Goal: Information Seeking & Learning: Check status

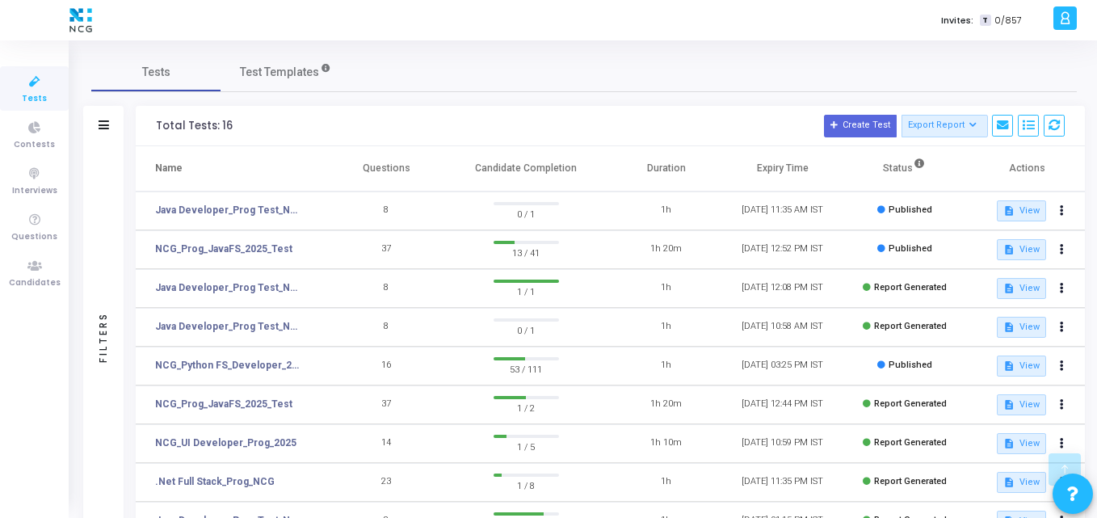
scroll to position [341, 0]
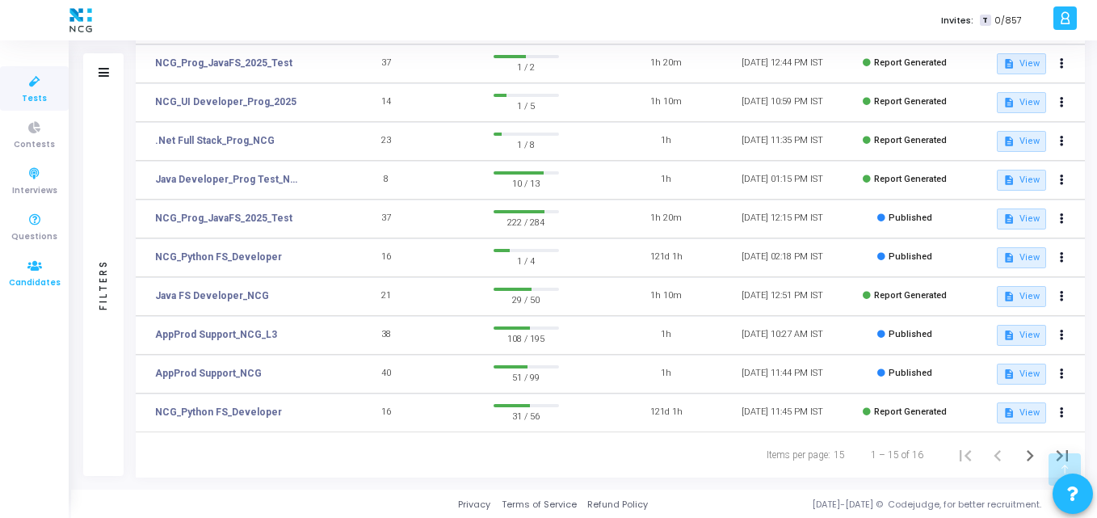
click at [24, 263] on icon at bounding box center [35, 266] width 34 height 20
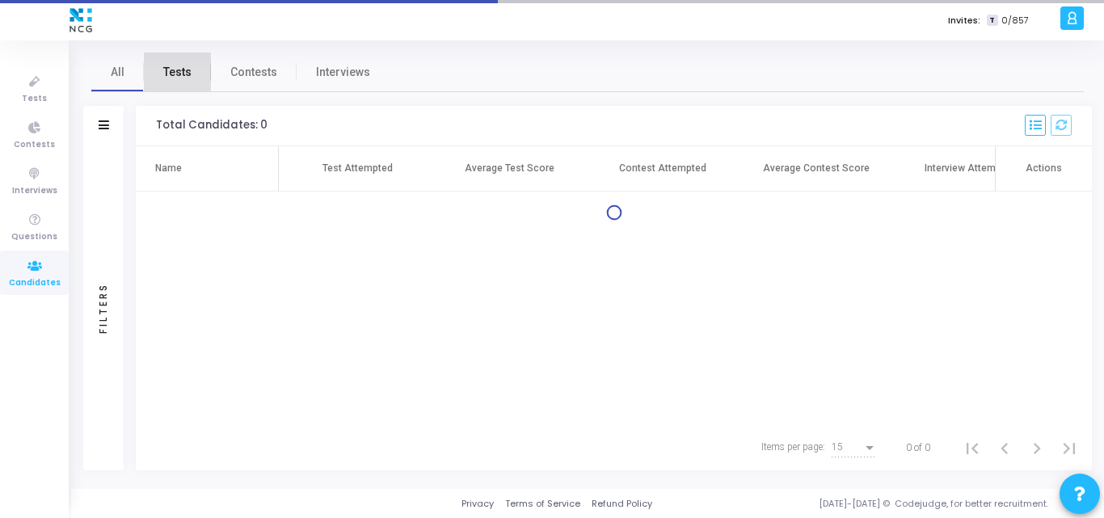
click at [187, 83] on link "Tests" at bounding box center [177, 72] width 67 height 39
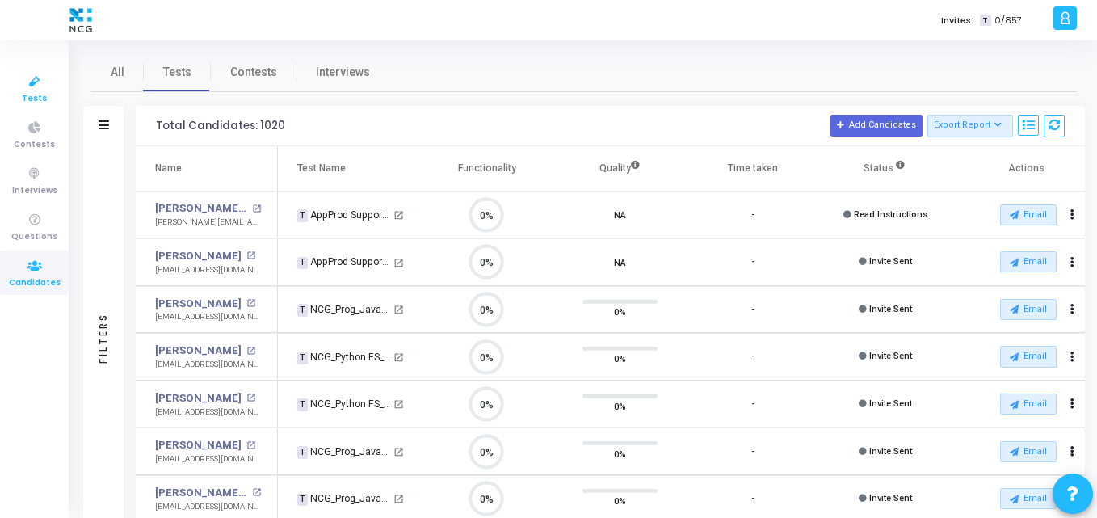
click at [23, 92] on span "Tests" at bounding box center [34, 99] width 25 height 14
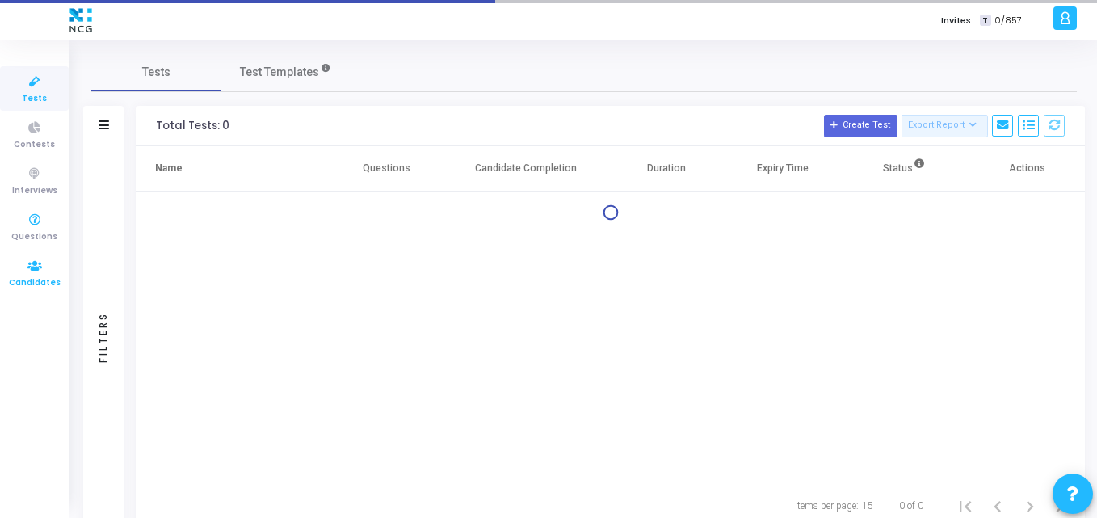
click at [27, 272] on icon at bounding box center [35, 266] width 34 height 20
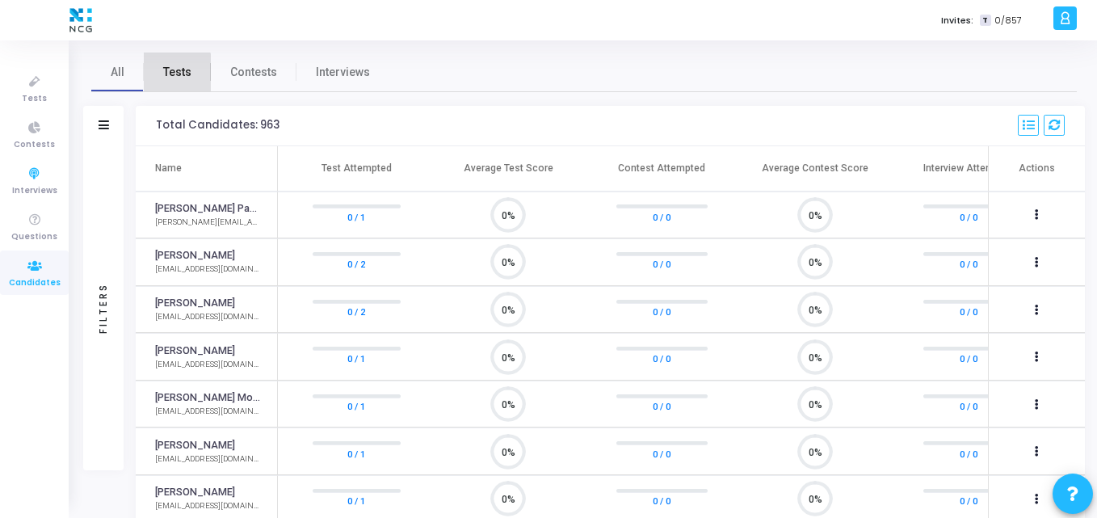
click at [173, 77] on span "Tests" at bounding box center [177, 72] width 28 height 17
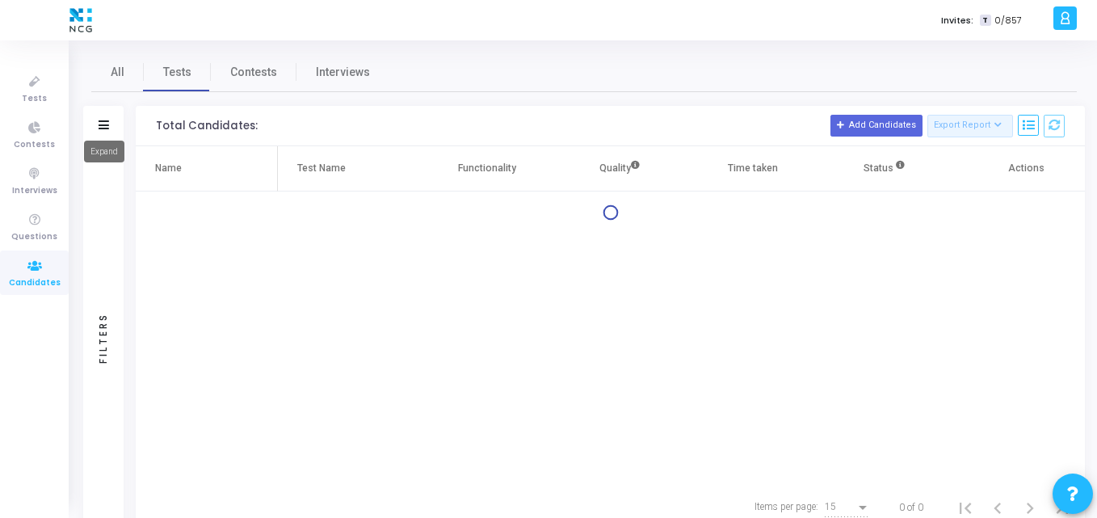
click at [106, 127] on icon at bounding box center [104, 124] width 11 height 9
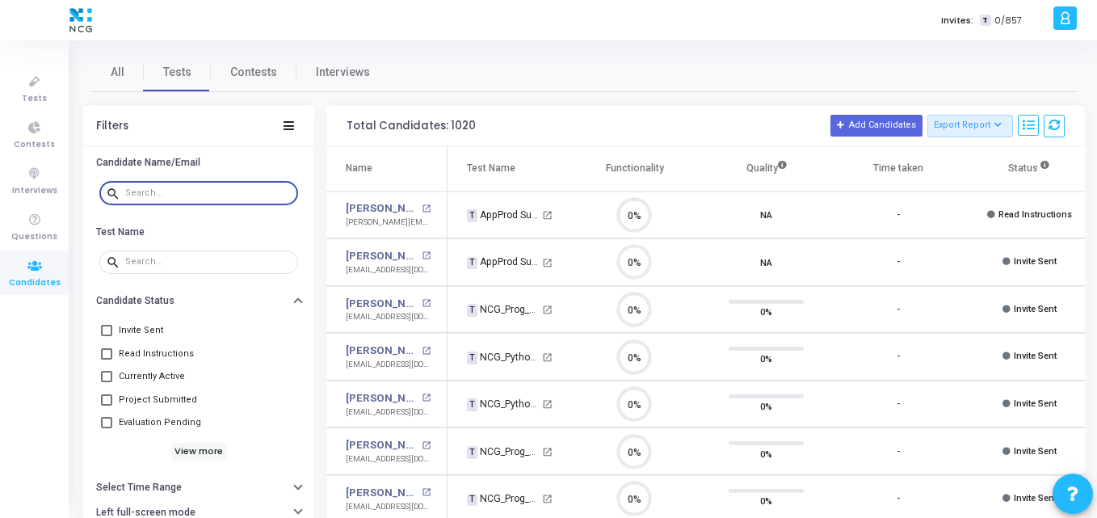
click at [195, 189] on input "text" at bounding box center [208, 193] width 166 height 10
paste input "chakkaparimala.ramya@gmail.com"
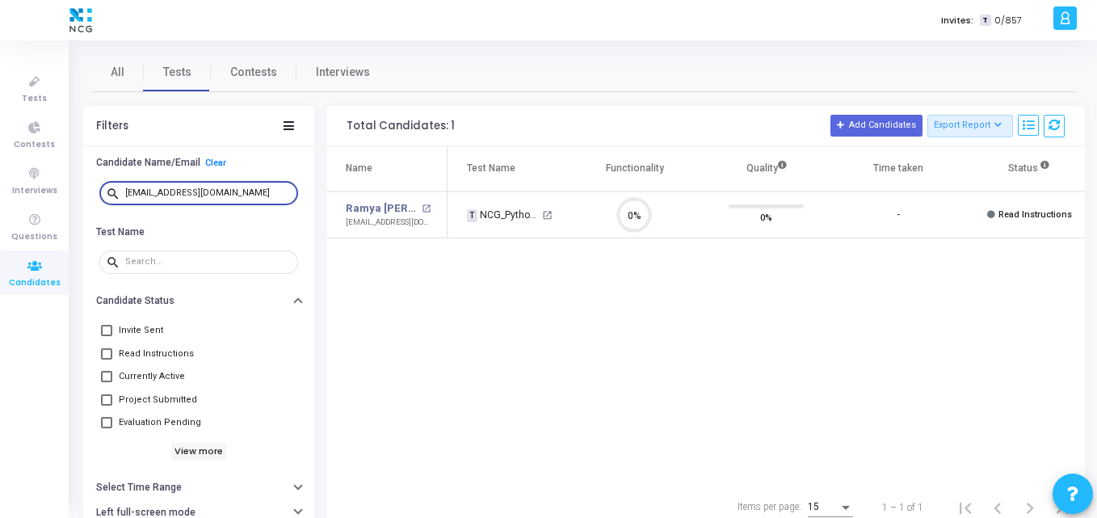
type input "chakkaparimala.ramya@gmail.com"
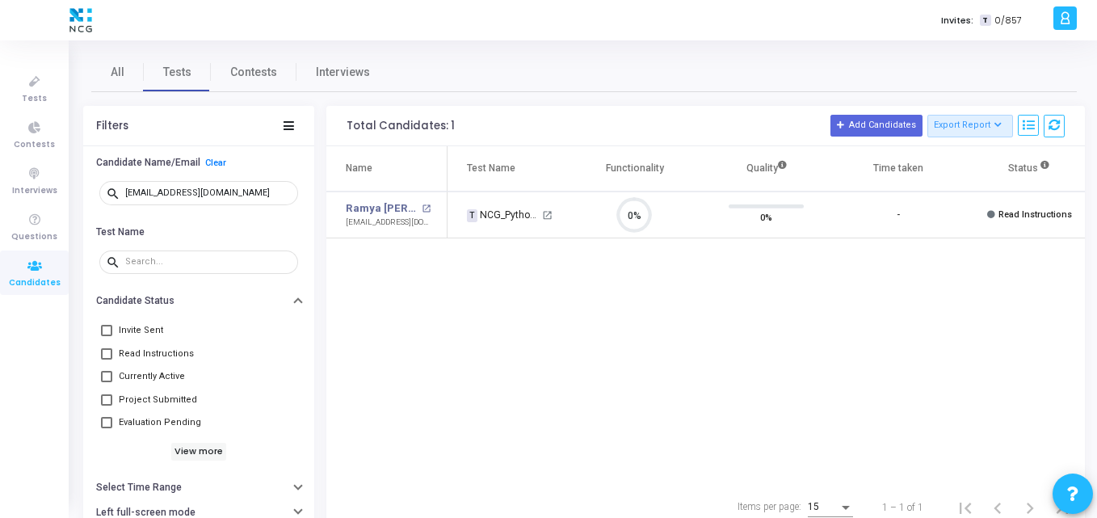
click at [355, 350] on div "Name Test Name Functionality Quality Time taken Status Actions Ramya Parimala C…" at bounding box center [705, 315] width 759 height 339
click at [51, 91] on link "Tests" at bounding box center [34, 88] width 69 height 44
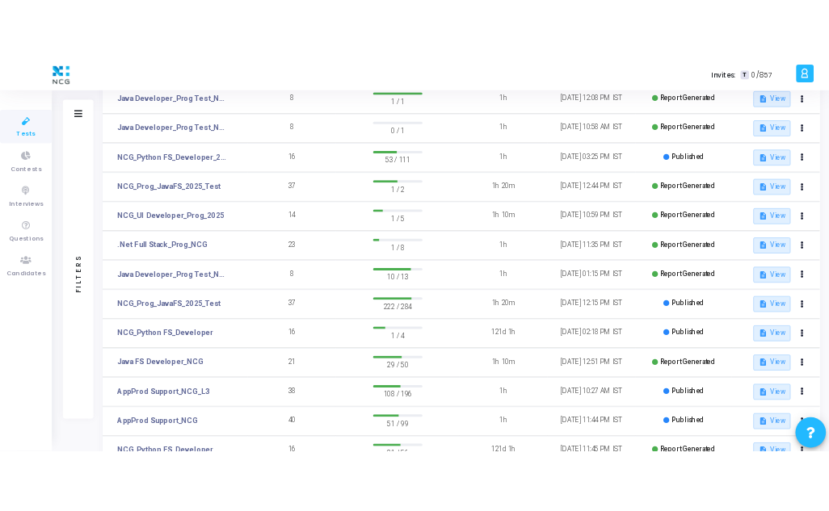
scroll to position [255, 0]
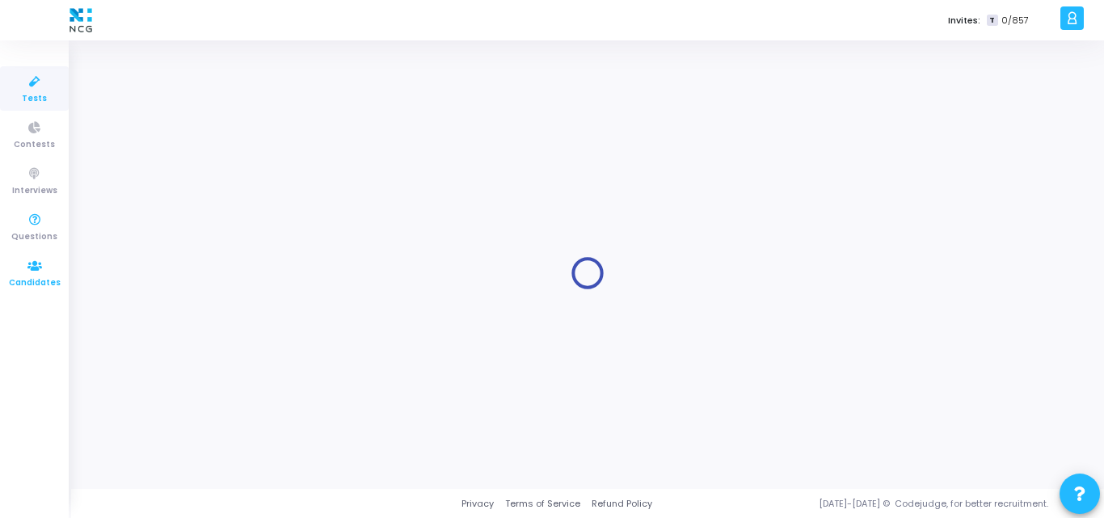
click at [32, 267] on icon at bounding box center [35, 266] width 34 height 20
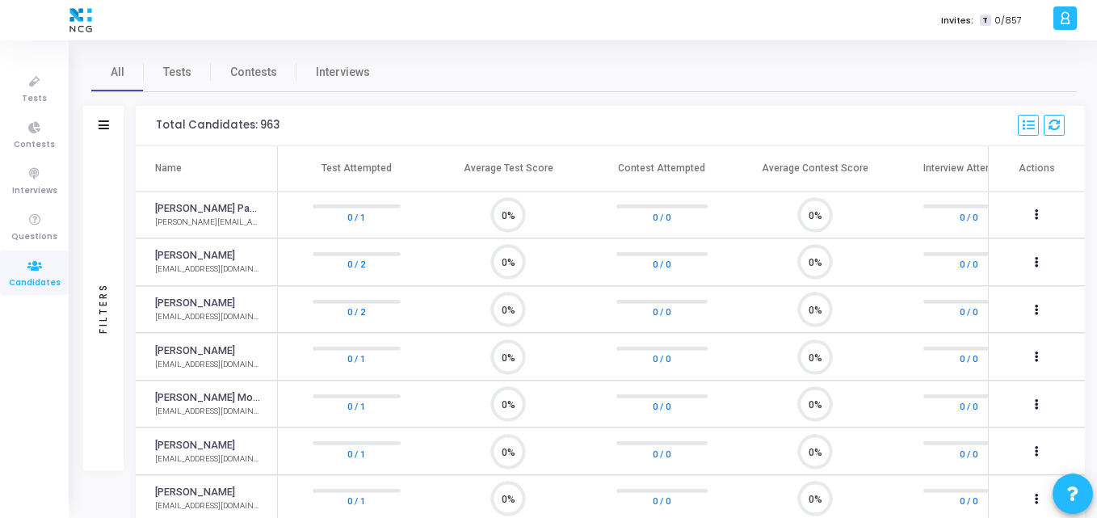
click at [33, 280] on span "Candidates" at bounding box center [35, 283] width 52 height 14
click at [176, 72] on span "Tests" at bounding box center [177, 72] width 28 height 17
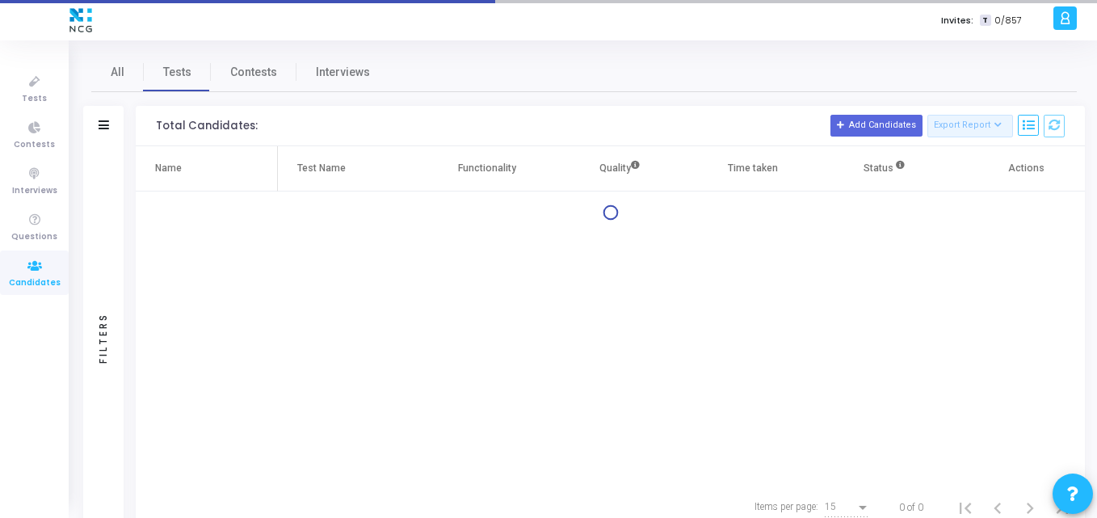
click at [110, 125] on div "Filters" at bounding box center [103, 126] width 40 height 40
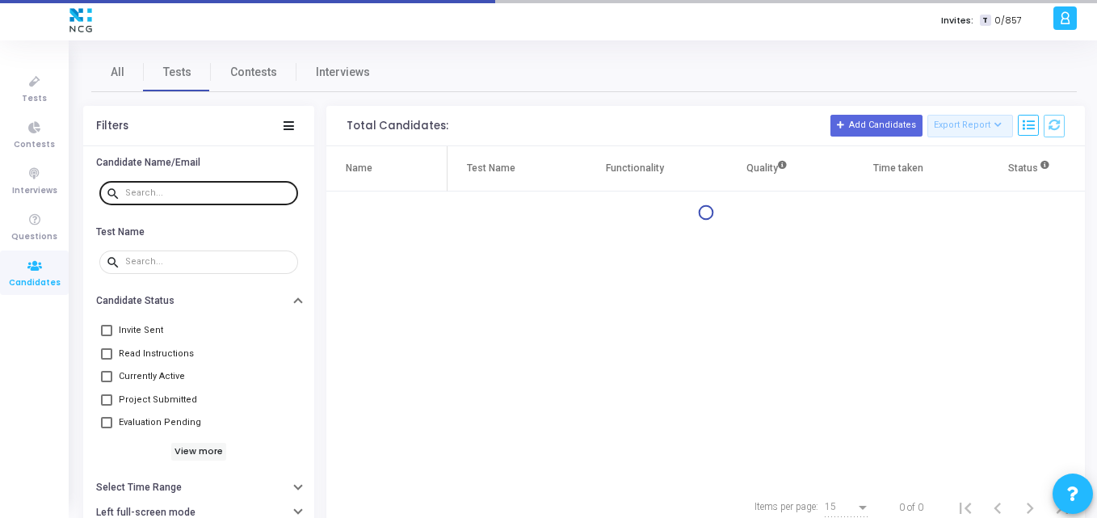
drag, startPoint x: 219, startPoint y: 183, endPoint x: 188, endPoint y: 198, distance: 34.0
click at [188, 198] on div at bounding box center [208, 192] width 166 height 26
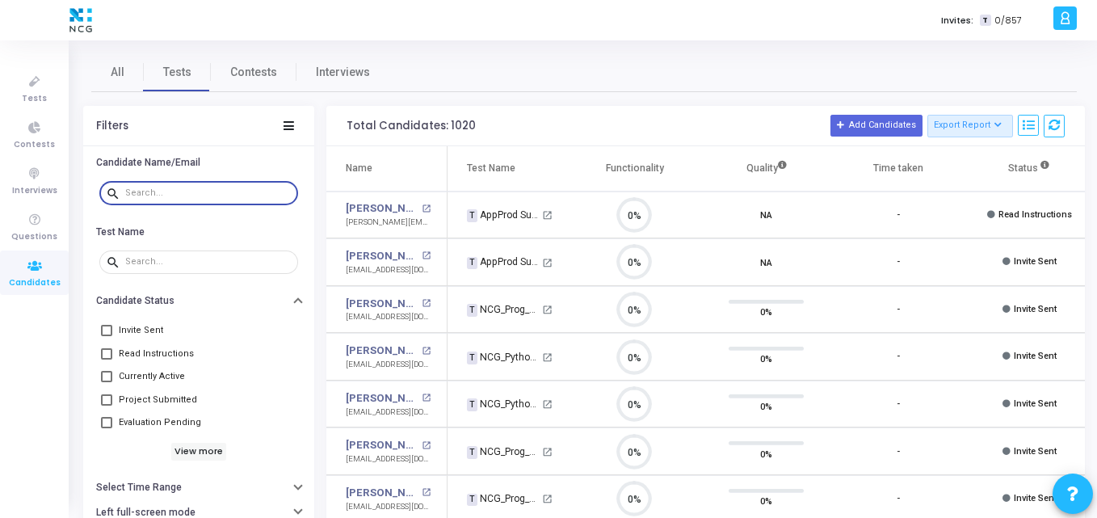
scroll to position [34, 41]
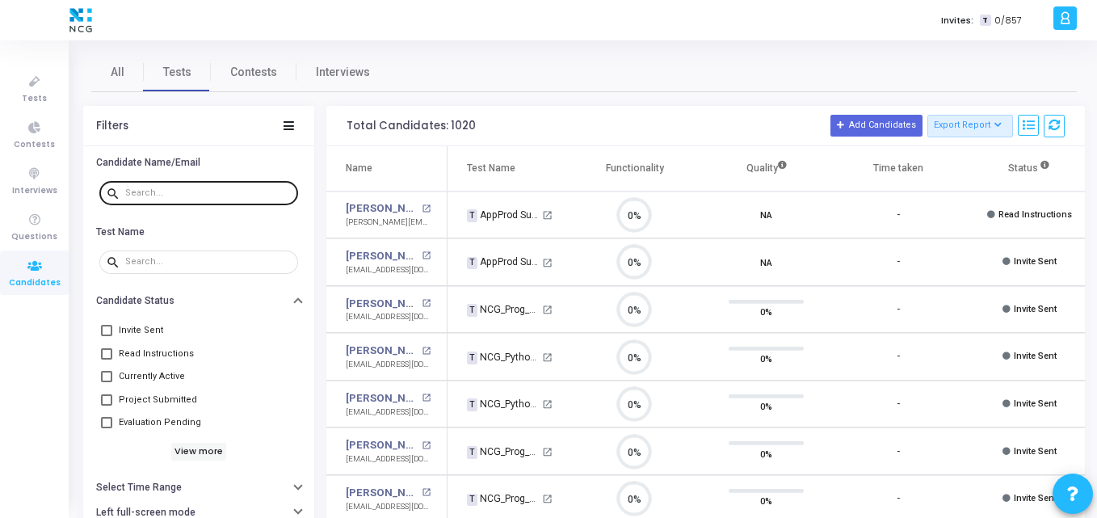
click at [185, 198] on div at bounding box center [208, 192] width 166 height 26
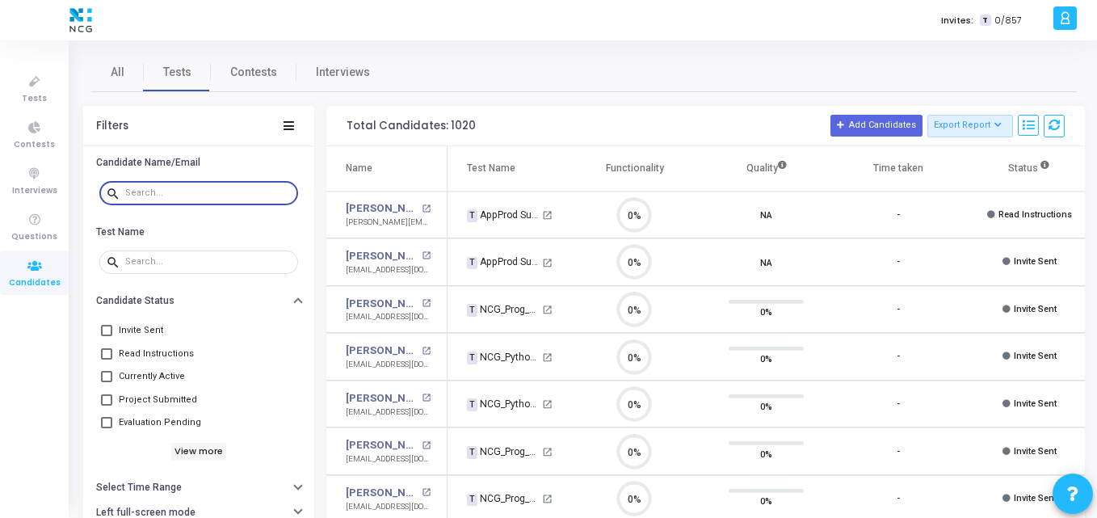
paste input "[EMAIL_ADDRESS][DOMAIN_NAME]"
type input "[EMAIL_ADDRESS][DOMAIN_NAME]"
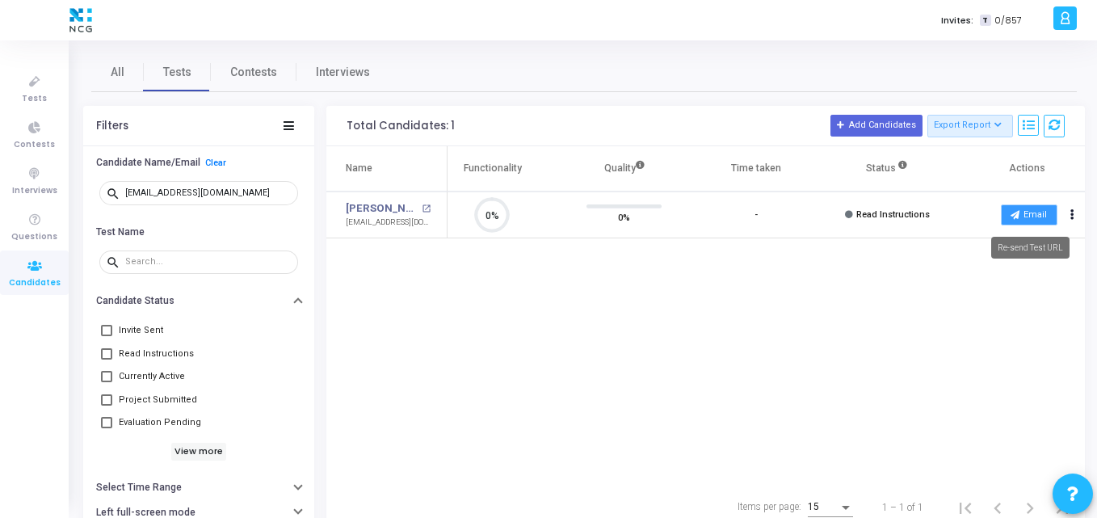
click at [1041, 212] on button "Email" at bounding box center [1029, 214] width 57 height 21
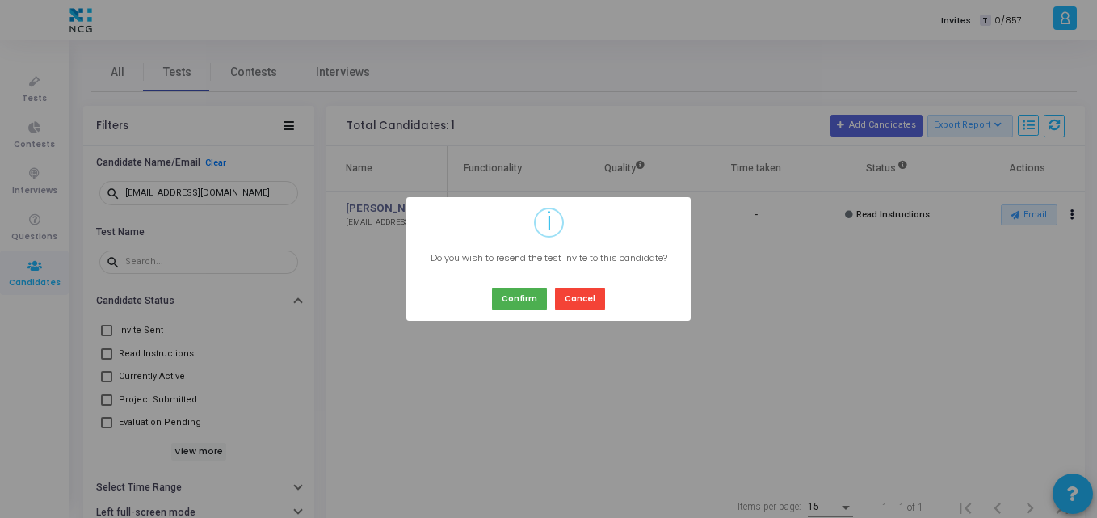
click at [494, 296] on div "Confirm Cancel" at bounding box center [548, 293] width 121 height 34
click at [511, 296] on button "Confirm" at bounding box center [519, 299] width 55 height 22
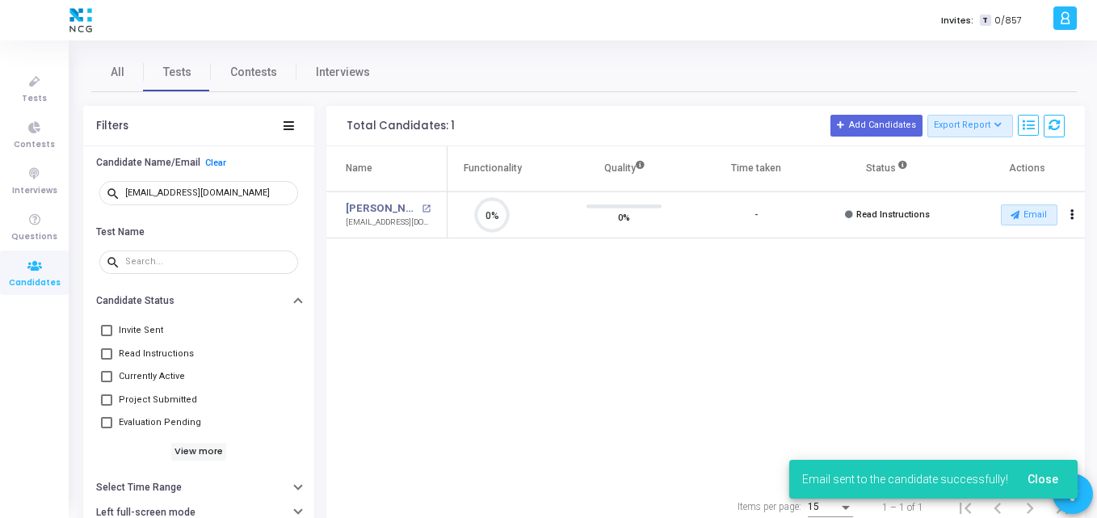
click at [451, 288] on div "Name Test Name Functionality Quality Time taken Status Actions [PERSON_NAME] op…" at bounding box center [705, 315] width 759 height 339
click at [456, 49] on div "All Tests Contests Interviews Filters Candidate Name/Email Clear search [EMAIL_…" at bounding box center [584, 291] width 1026 height 502
